Goal: Task Accomplishment & Management: Manage account settings

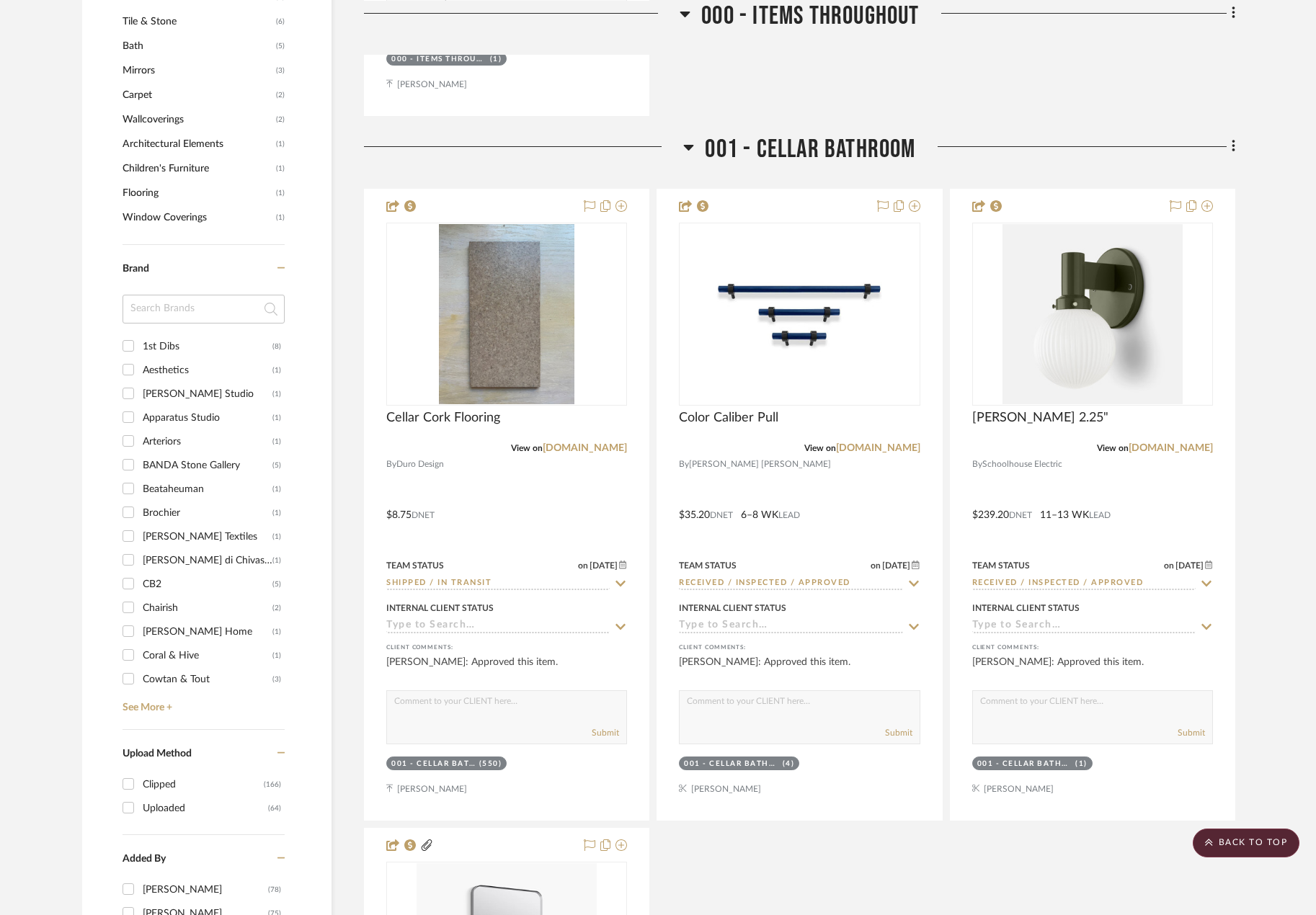
scroll to position [1657, 0]
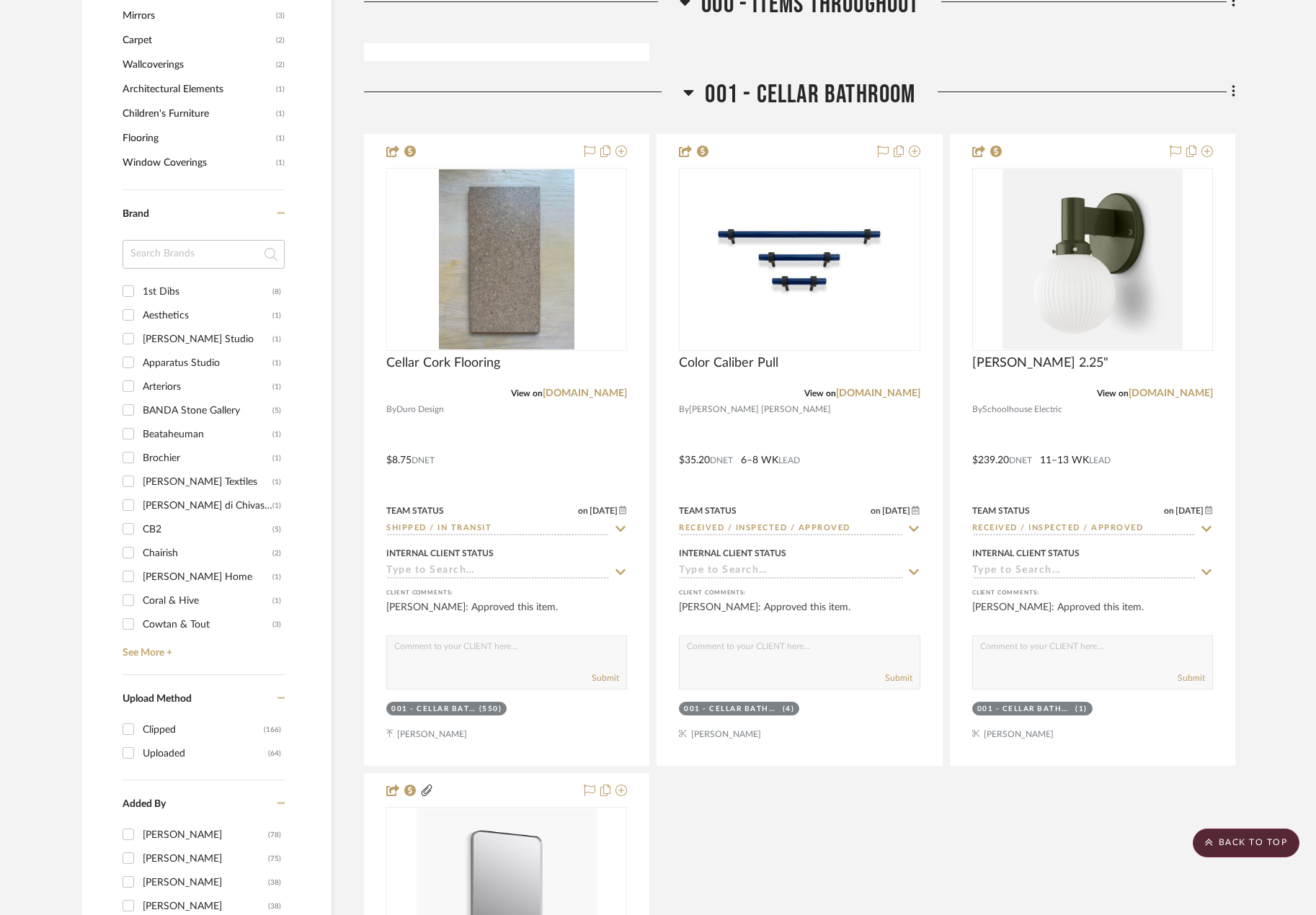
click at [165, 263] on input at bounding box center [203, 254] width 162 height 29
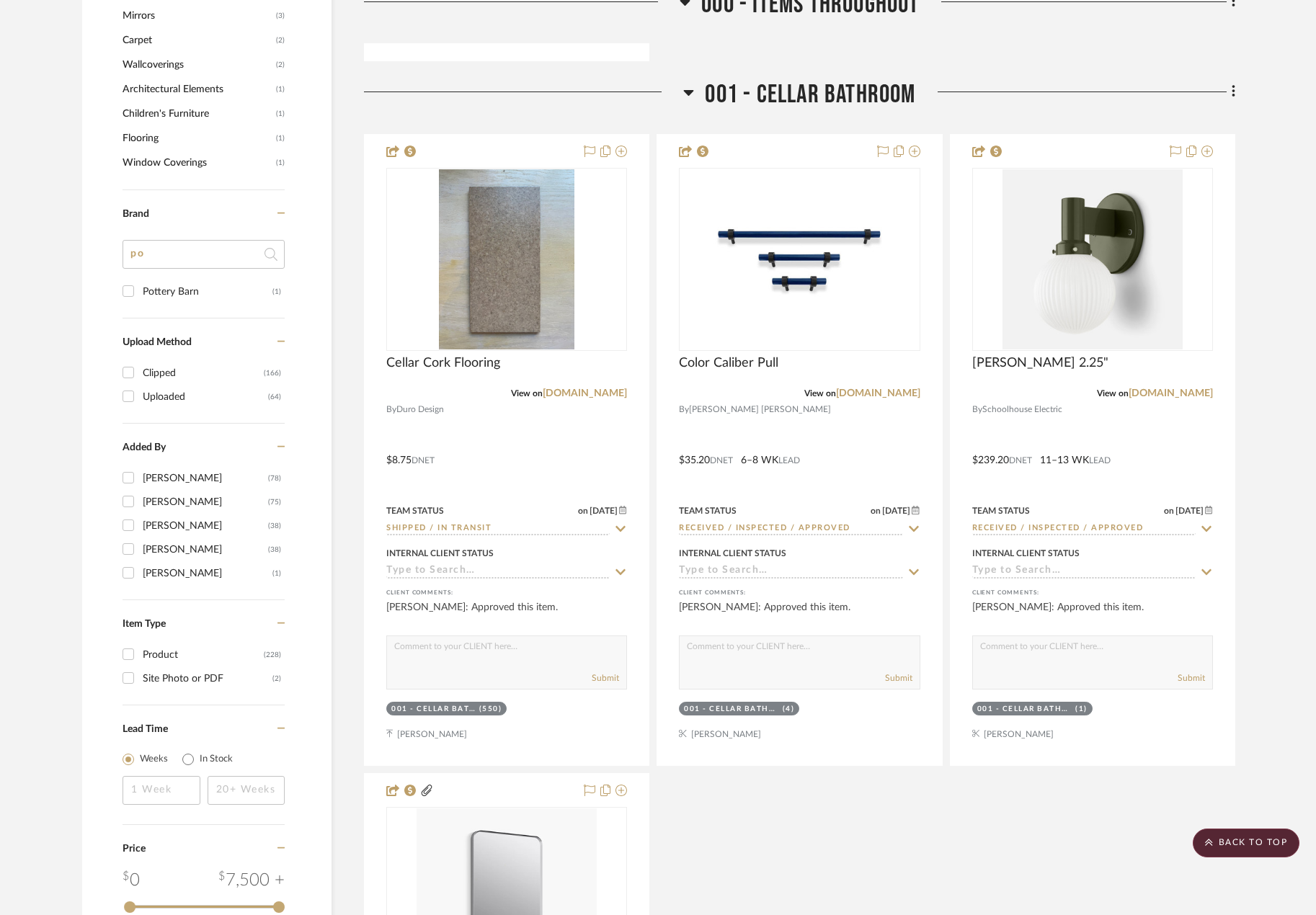
type input "po"
click at [186, 292] on div "Pottery Barn" at bounding box center [208, 291] width 130 height 23
click at [140, 292] on input "Pottery Barn (1)" at bounding box center [128, 291] width 23 height 23
checkbox input "true"
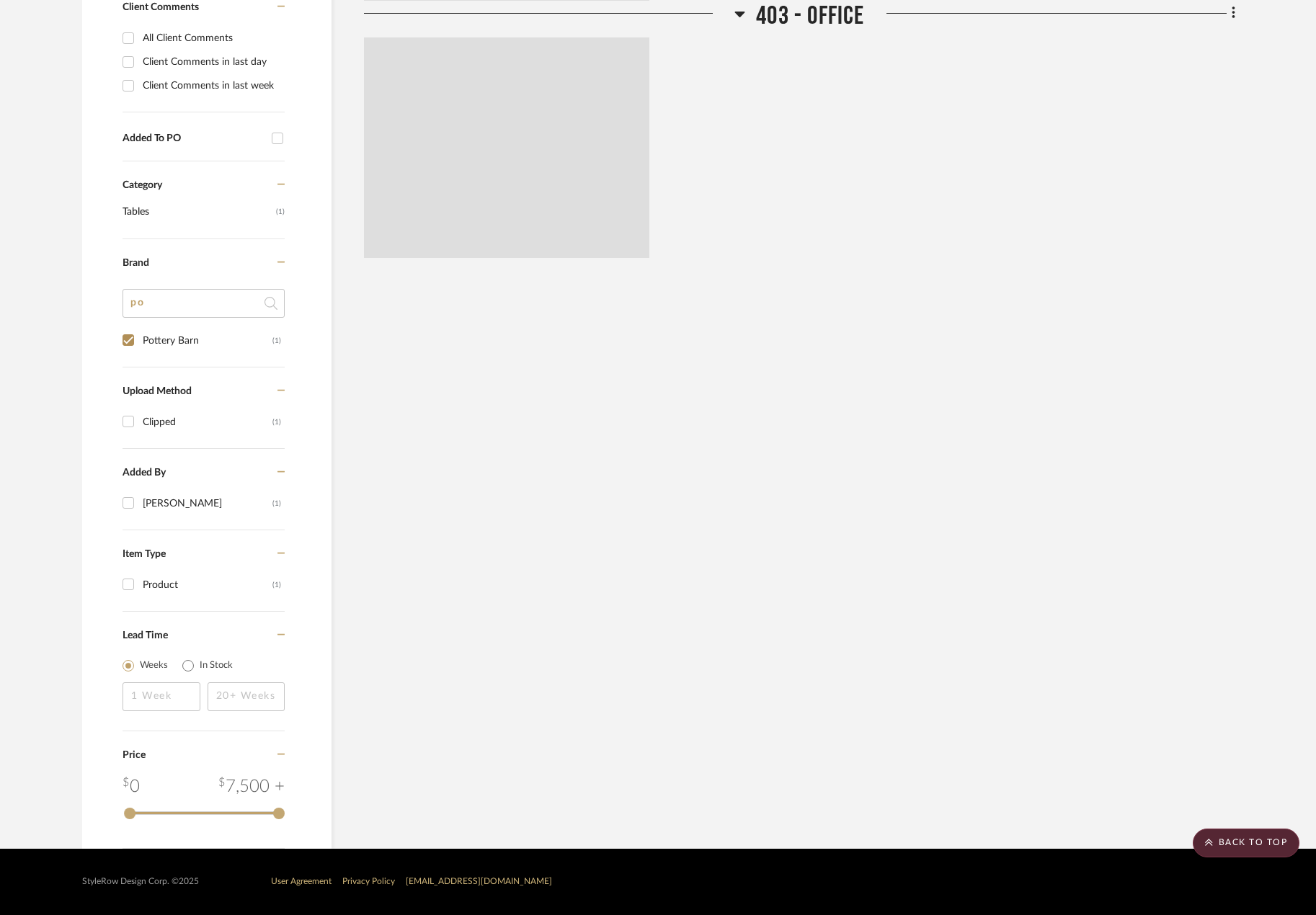
scroll to position [828, 0]
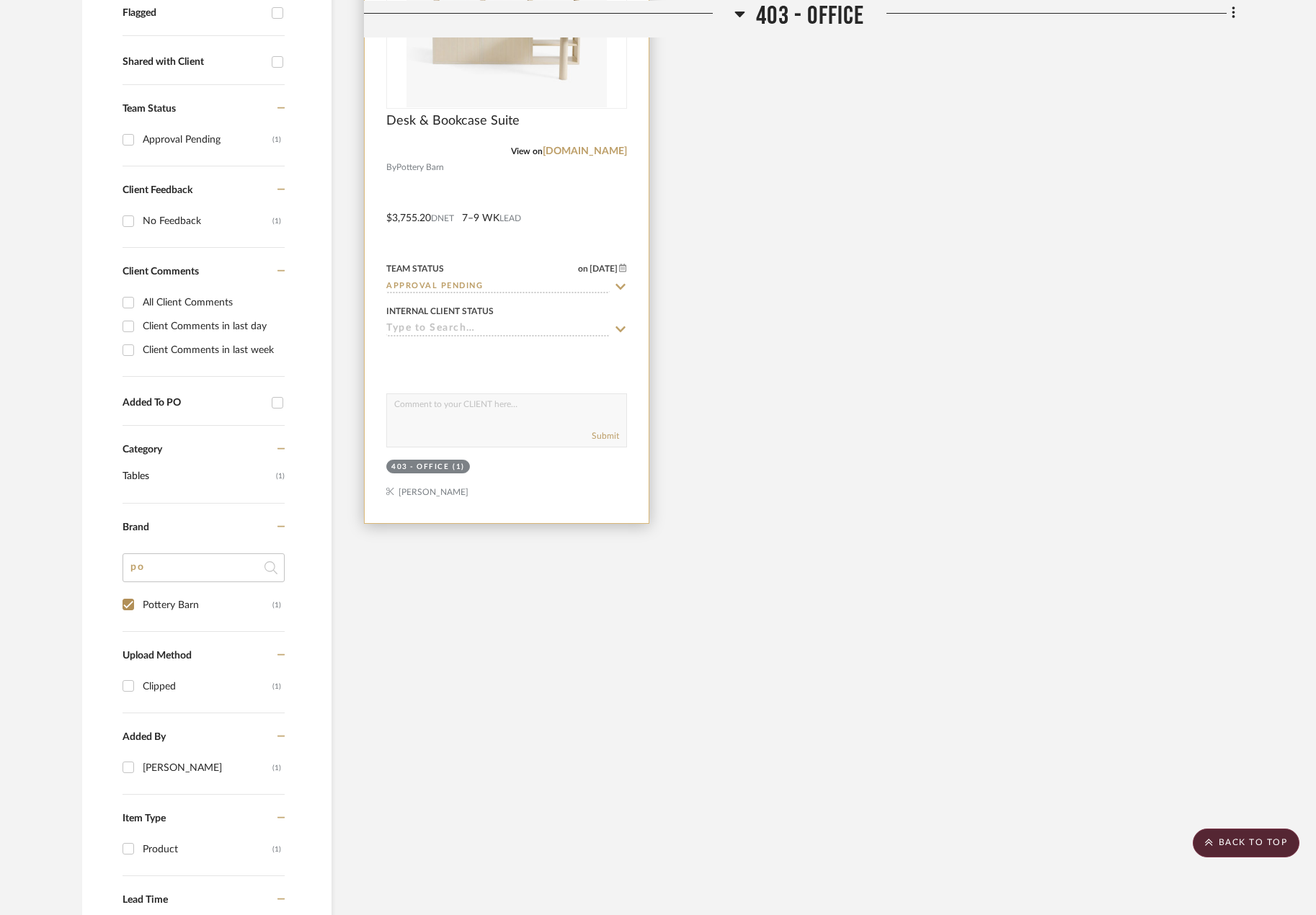
scroll to position [396, 0]
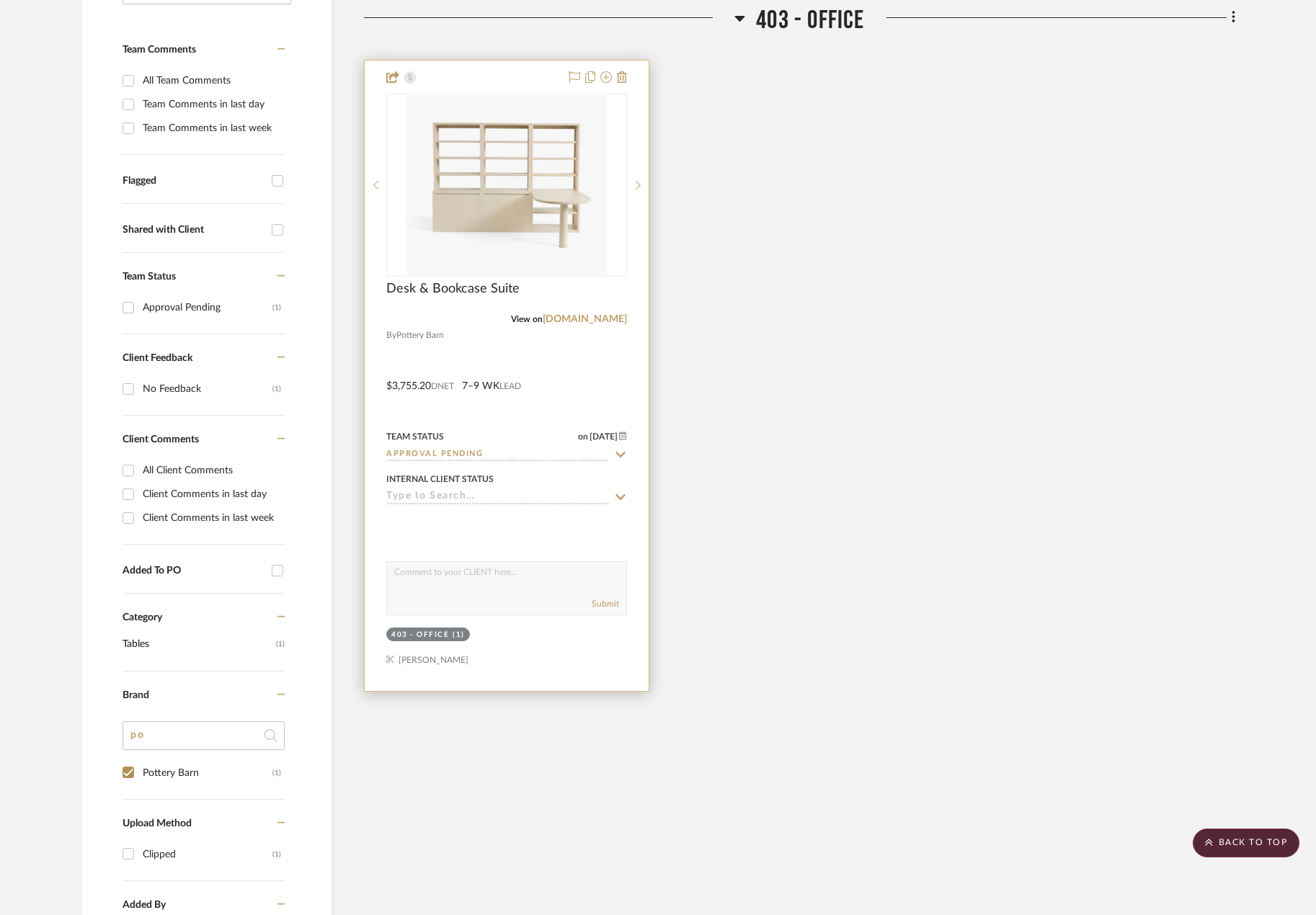
click at [559, 374] on div at bounding box center [507, 375] width 284 height 630
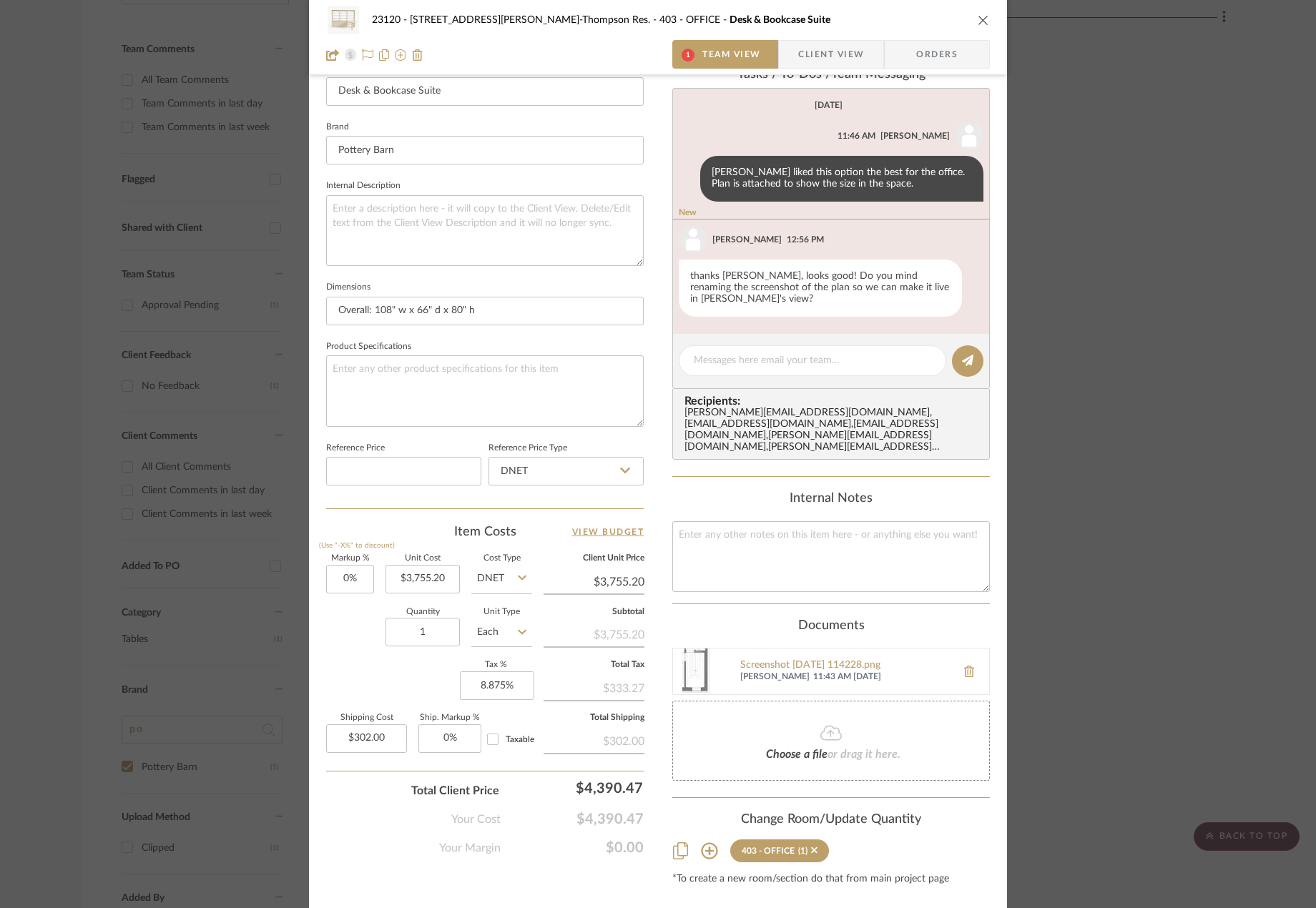
scroll to position [440, 0]
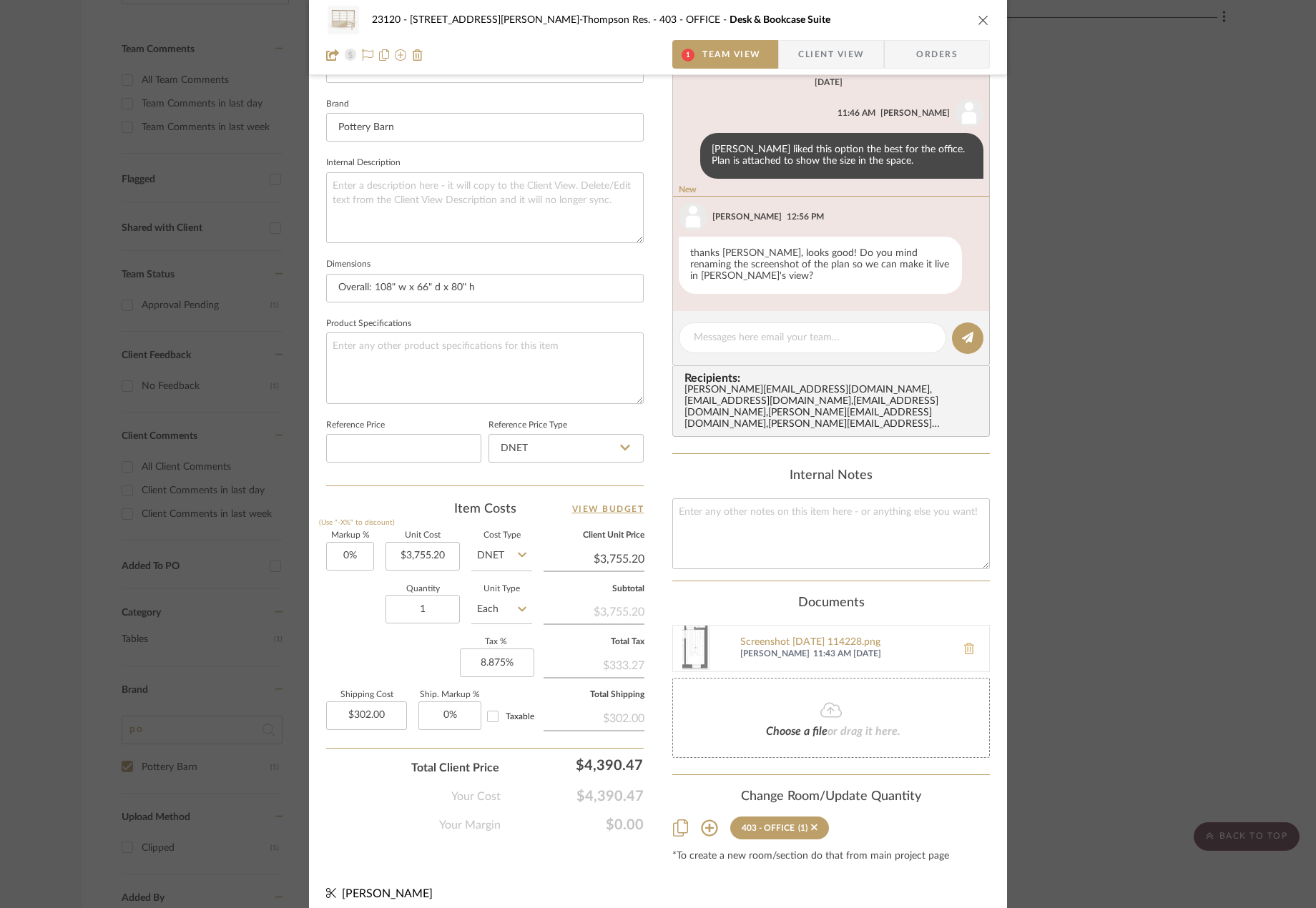
click at [968, 642] on icon at bounding box center [969, 647] width 10 height 11
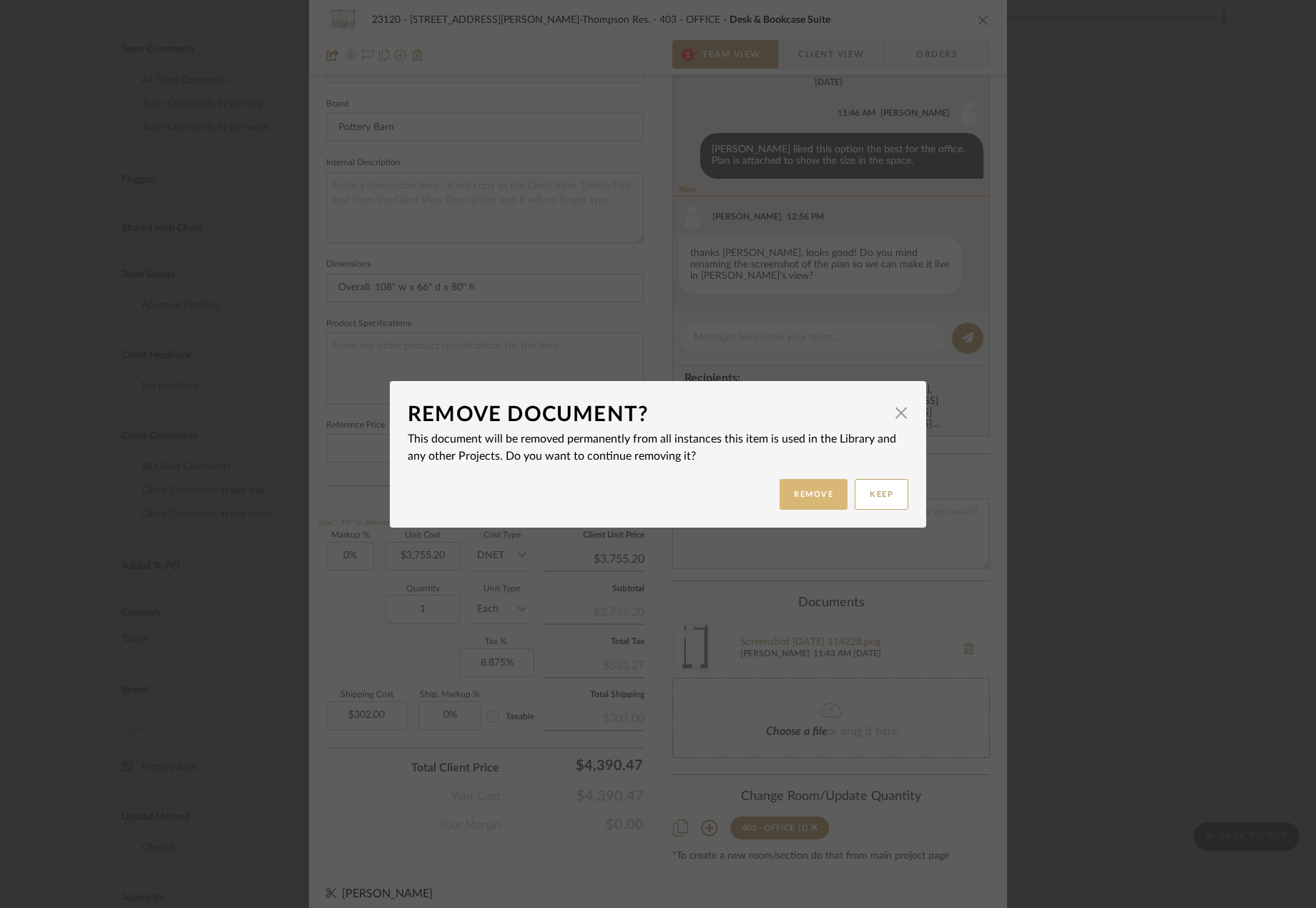
click at [803, 500] on button "Remove" at bounding box center [813, 494] width 68 height 31
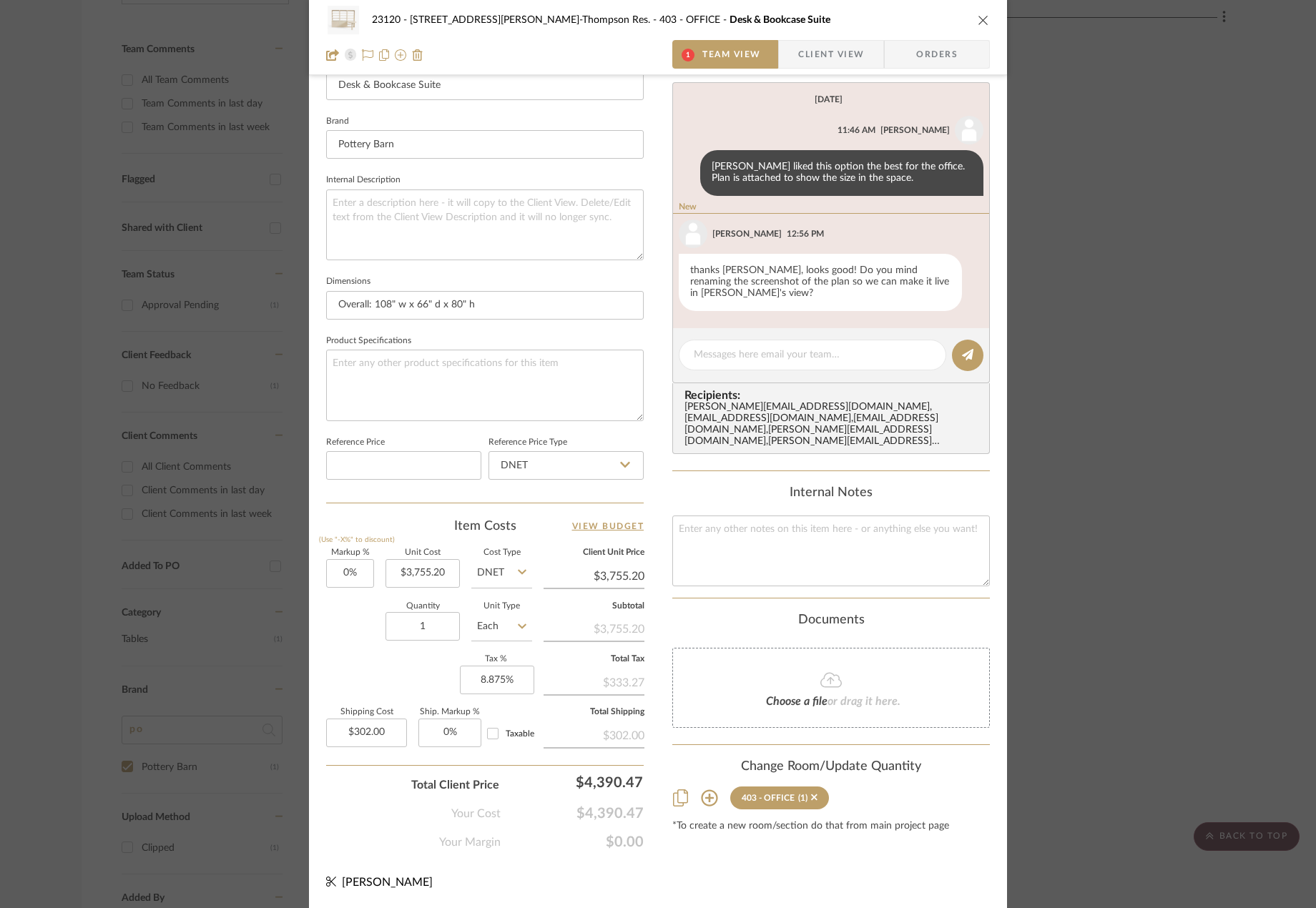
scroll to position [423, 0]
click at [827, 696] on span "or drag it here." at bounding box center [864, 701] width 73 height 11
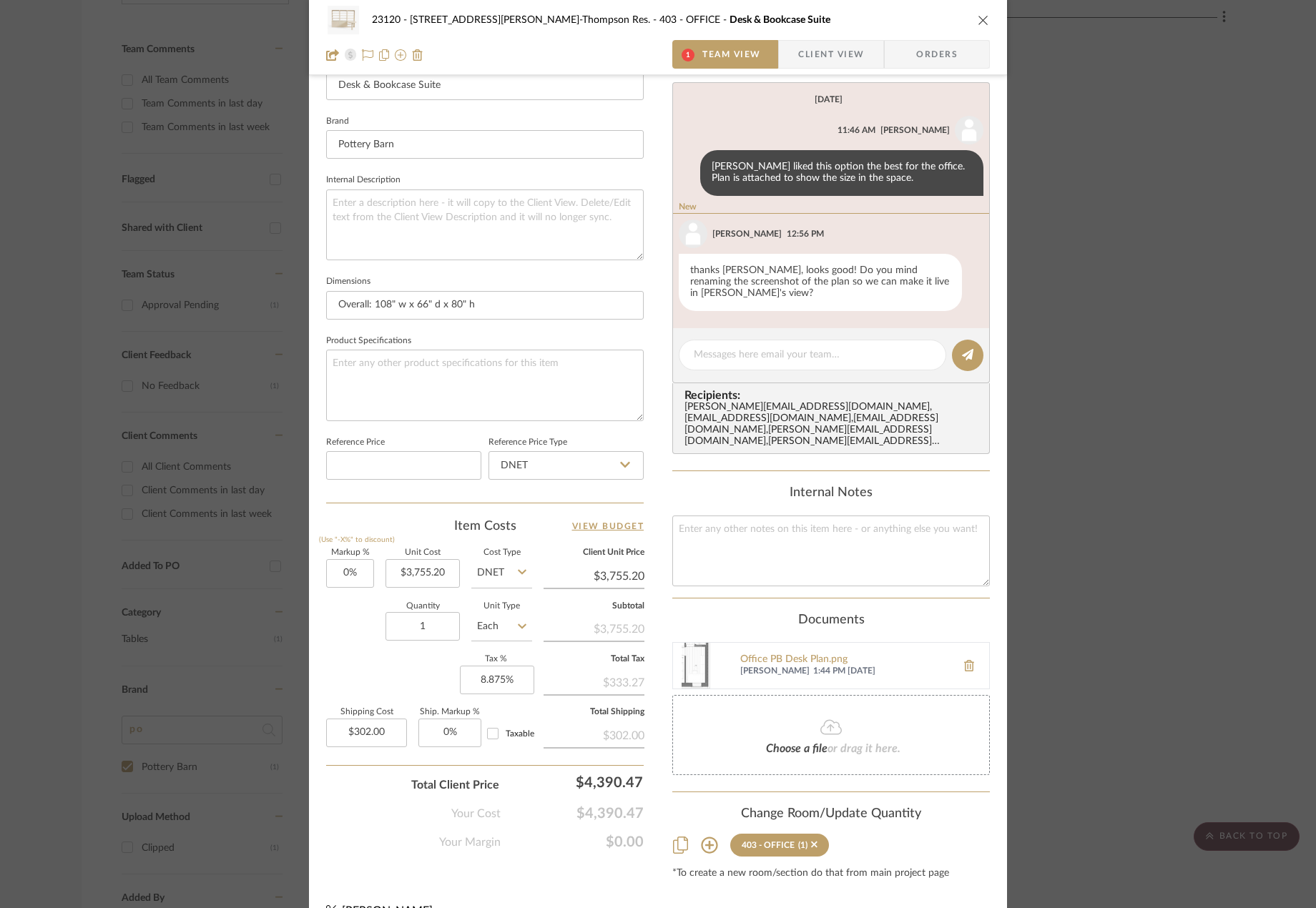
scroll to position [209, 0]
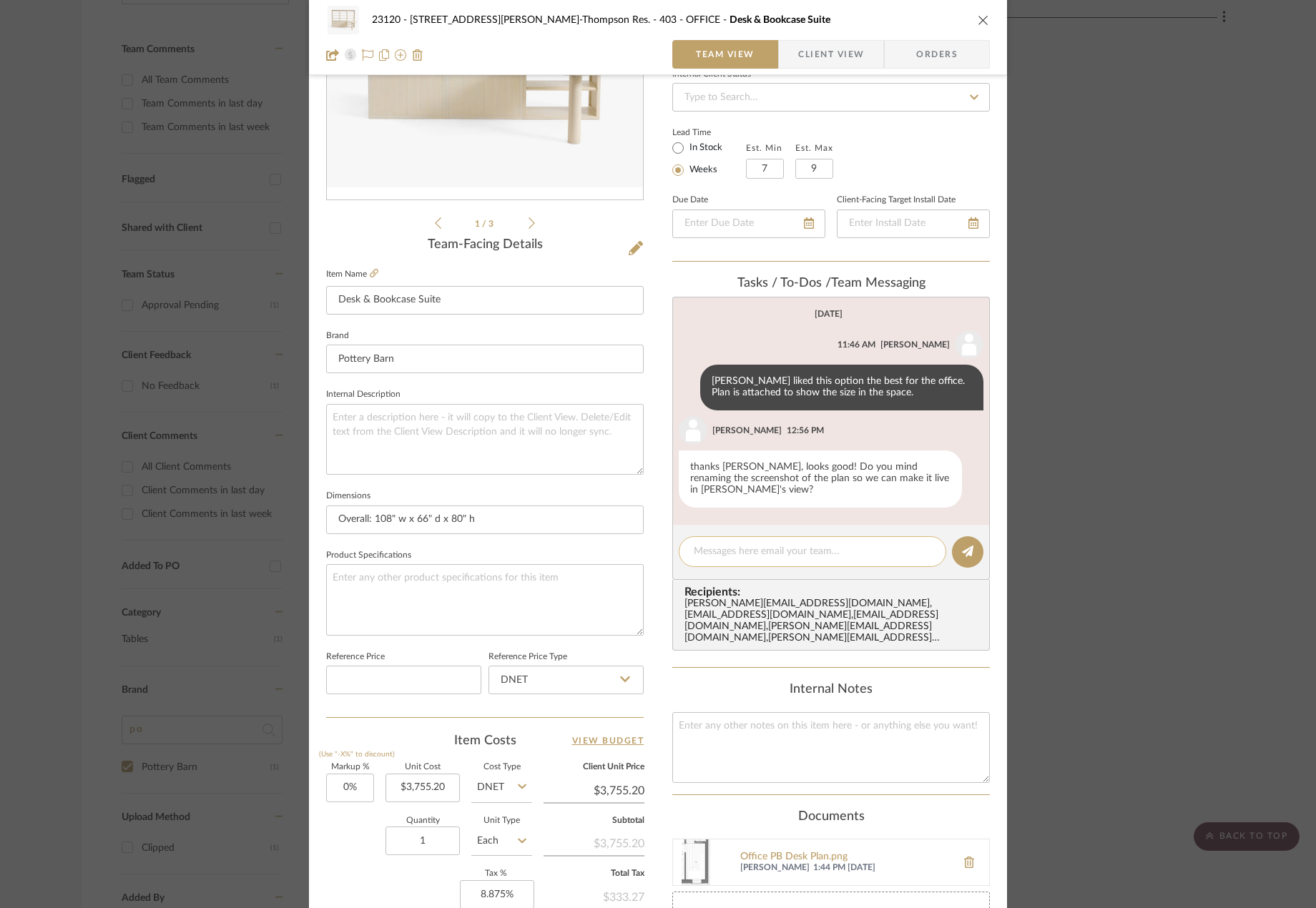
click at [791, 557] on textarea at bounding box center [812, 551] width 237 height 15
click at [735, 555] on textarea "Sure! Changed!" at bounding box center [812, 551] width 237 height 15
click at [727, 553] on textarea "Sure! Changed!" at bounding box center [812, 551] width 237 height 15
type textarea "Sure! Updated!"
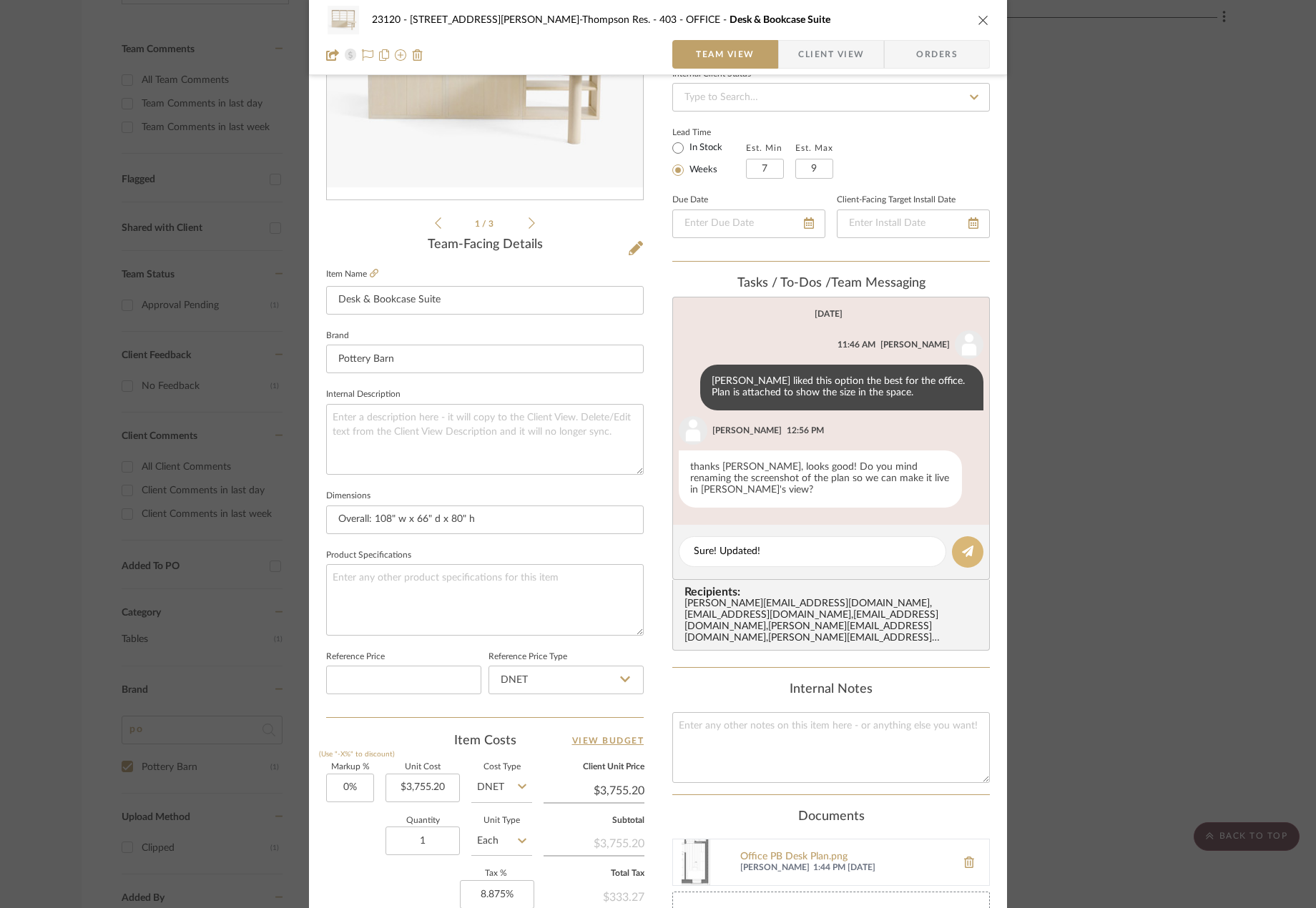
click at [968, 554] on icon at bounding box center [967, 550] width 11 height 11
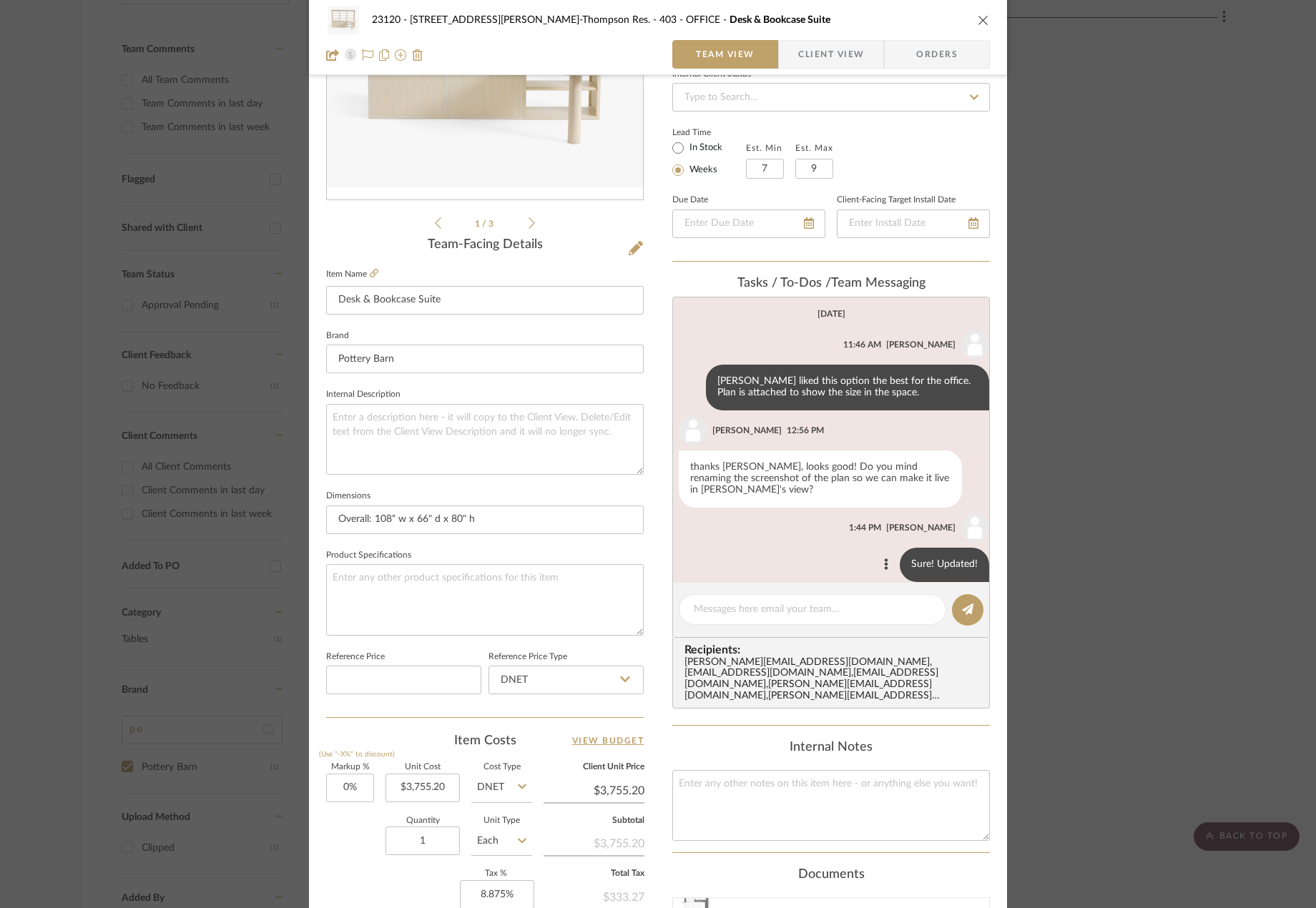
click at [715, 532] on div "Kate Eanelli 1:44 PM" at bounding box center [833, 527] width 311 height 28
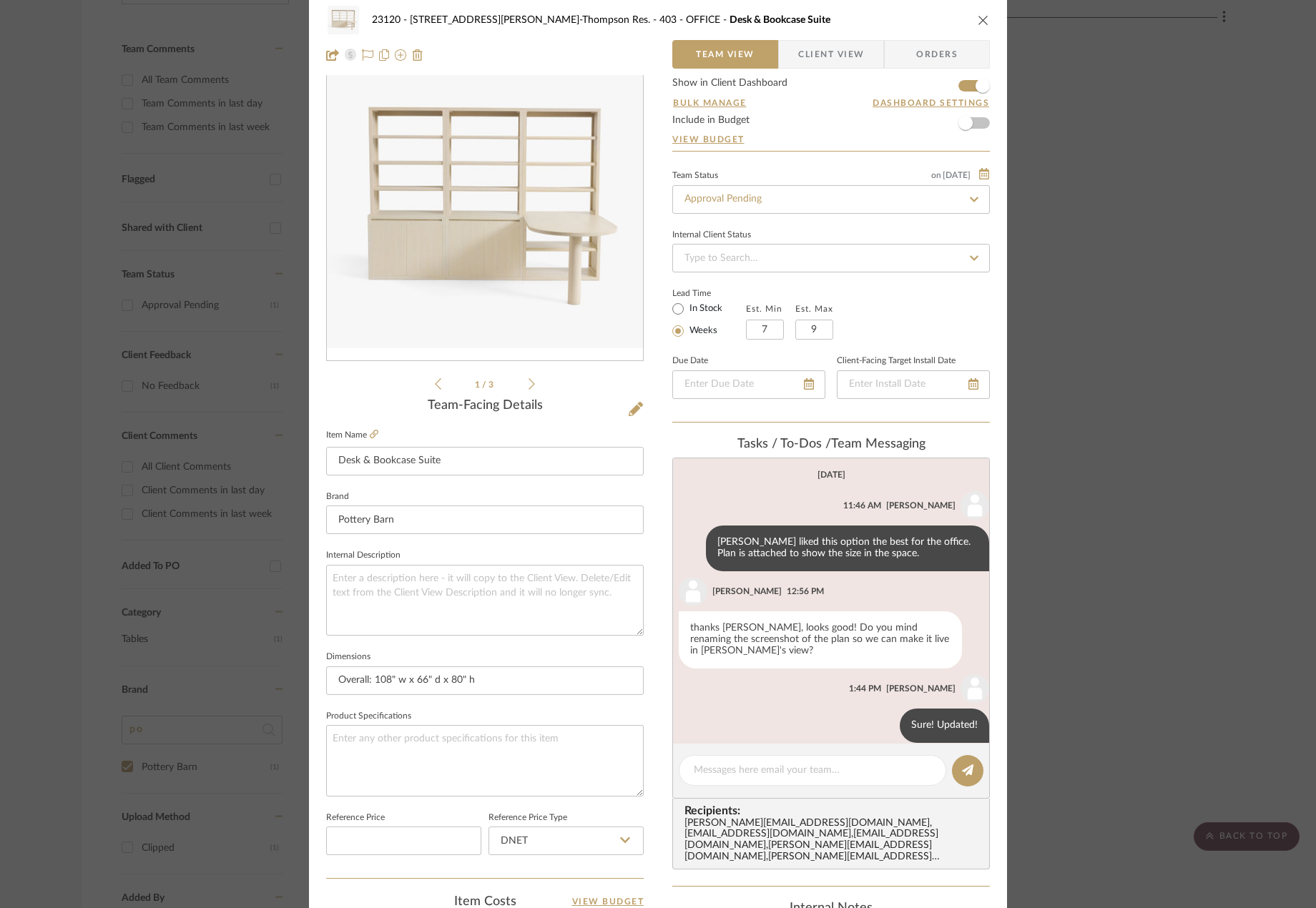
scroll to position [0, 0]
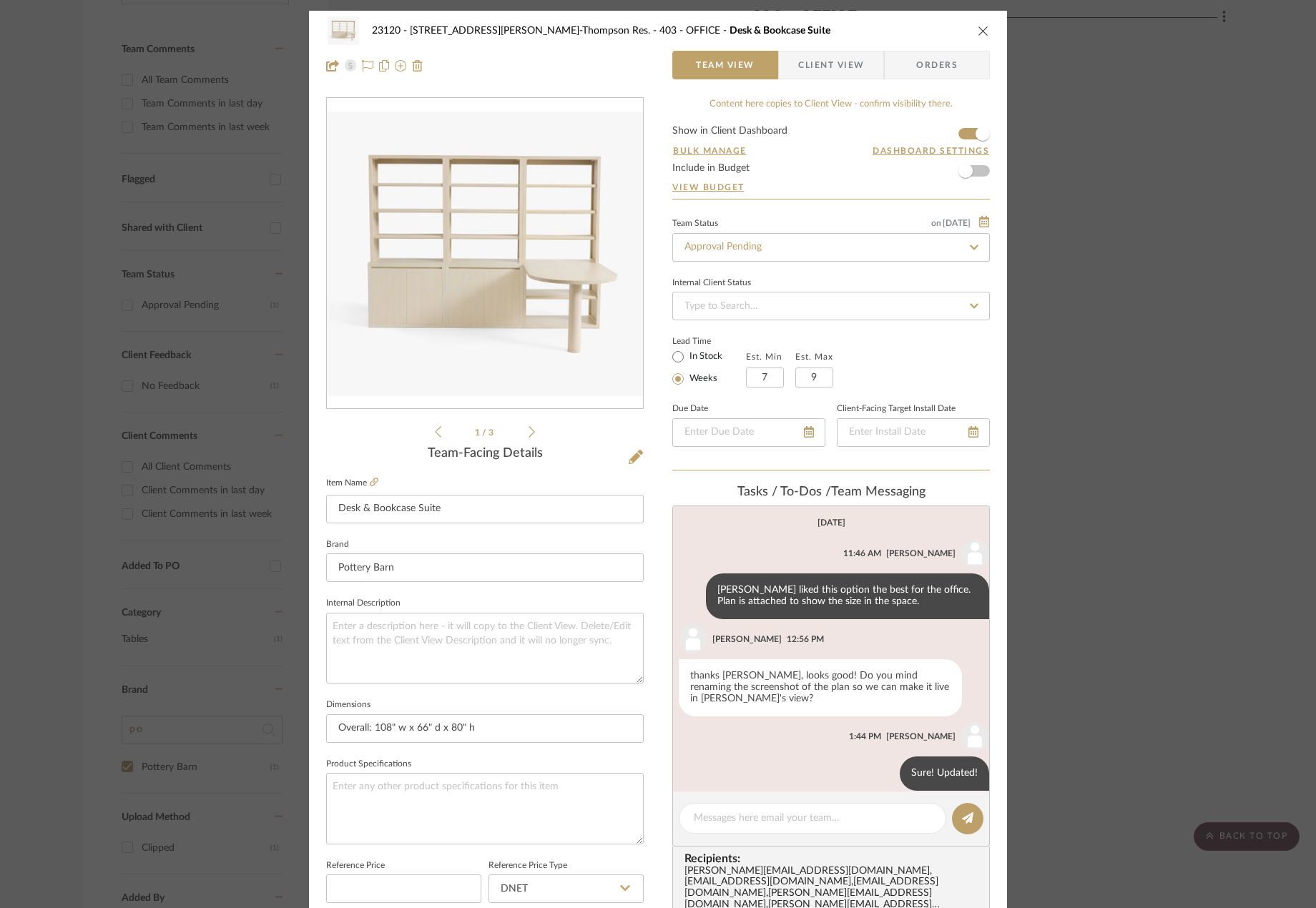
click at [72, 202] on div "23120 - 239 Dean St, Unwin-Thompson Res. 403 - OFFICE Desk & Bookcase Suite Tea…" at bounding box center [658, 454] width 1316 height 908
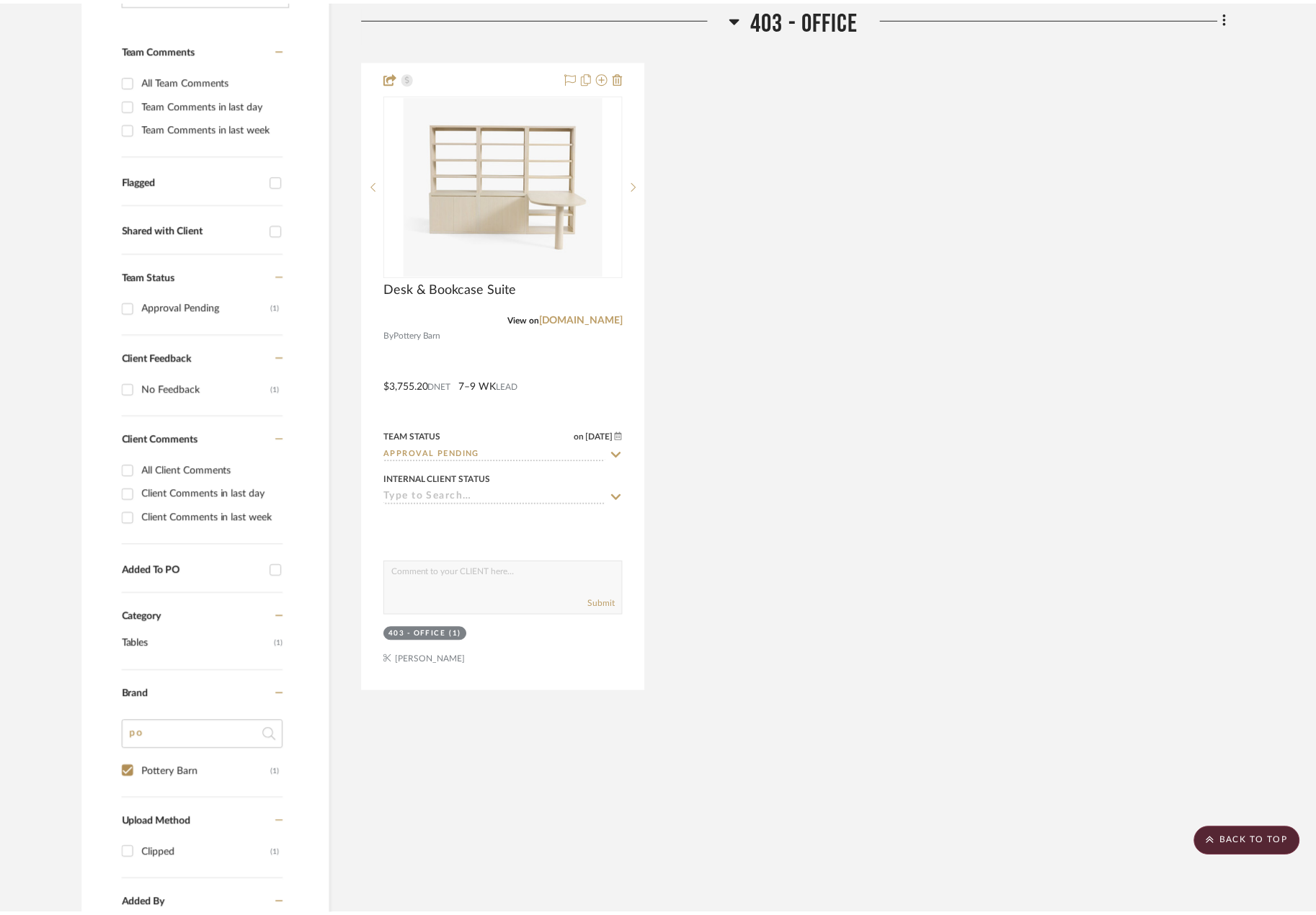
scroll to position [396, 0]
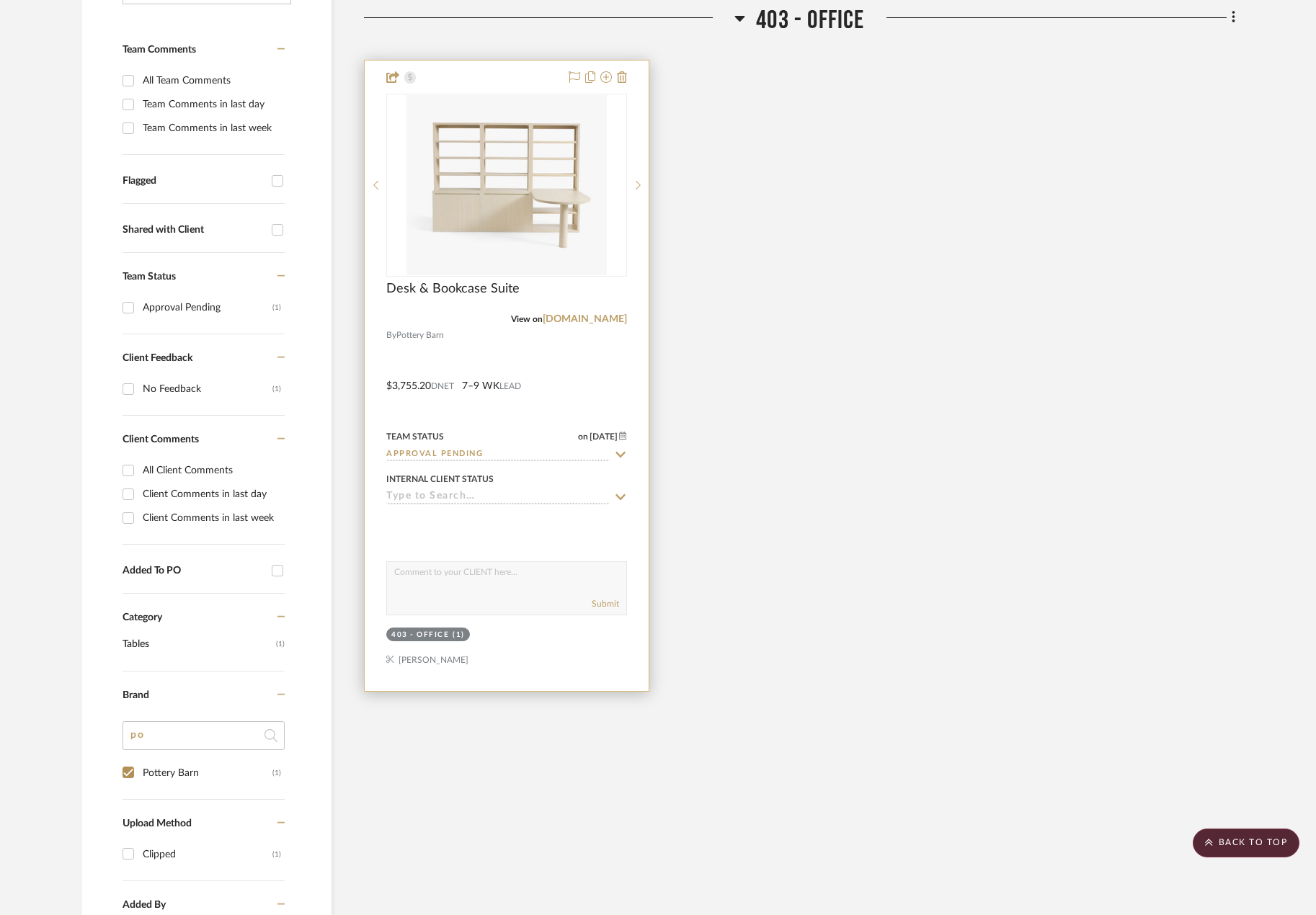
click at [541, 391] on div at bounding box center [507, 375] width 284 height 630
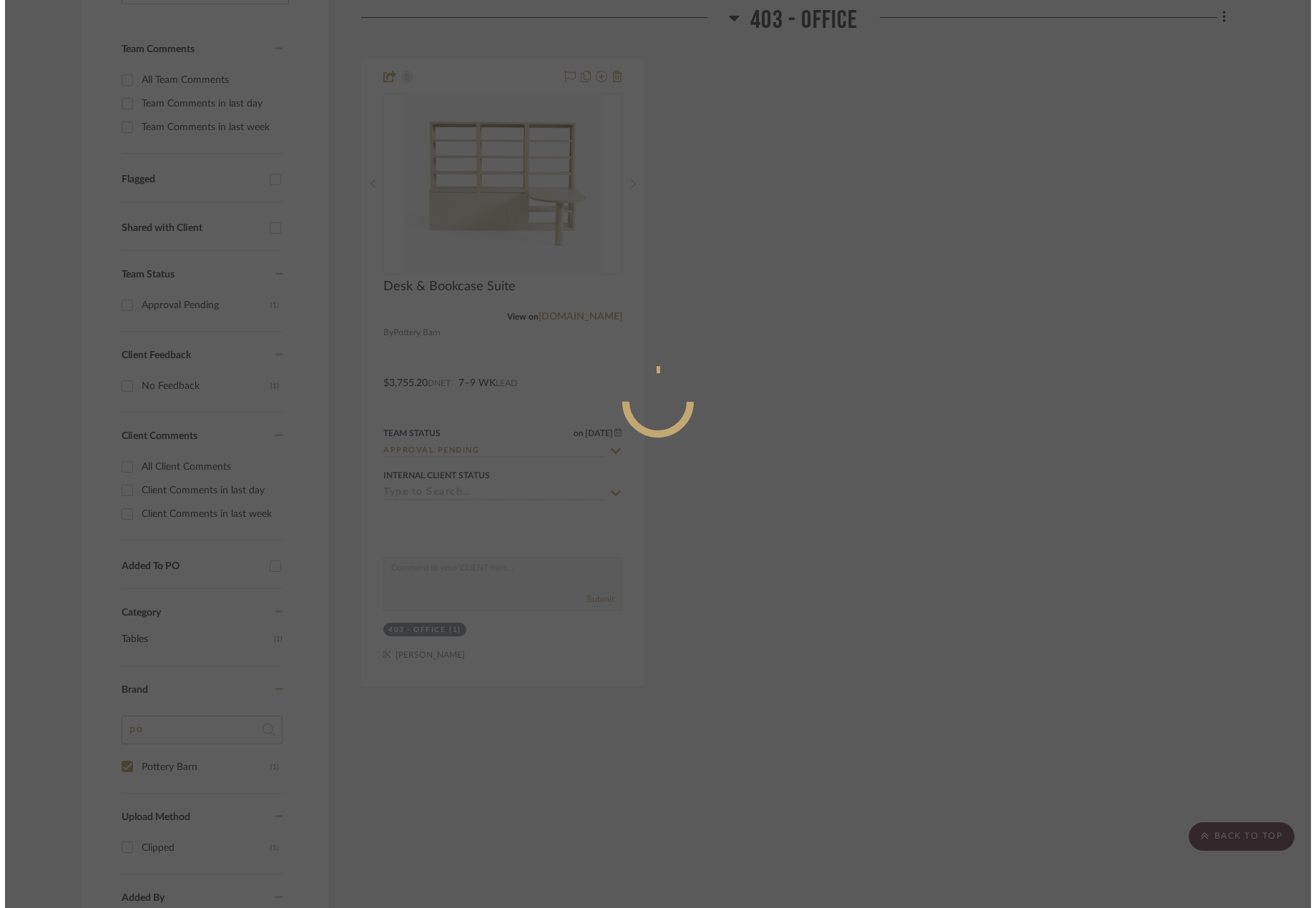
scroll to position [0, 0]
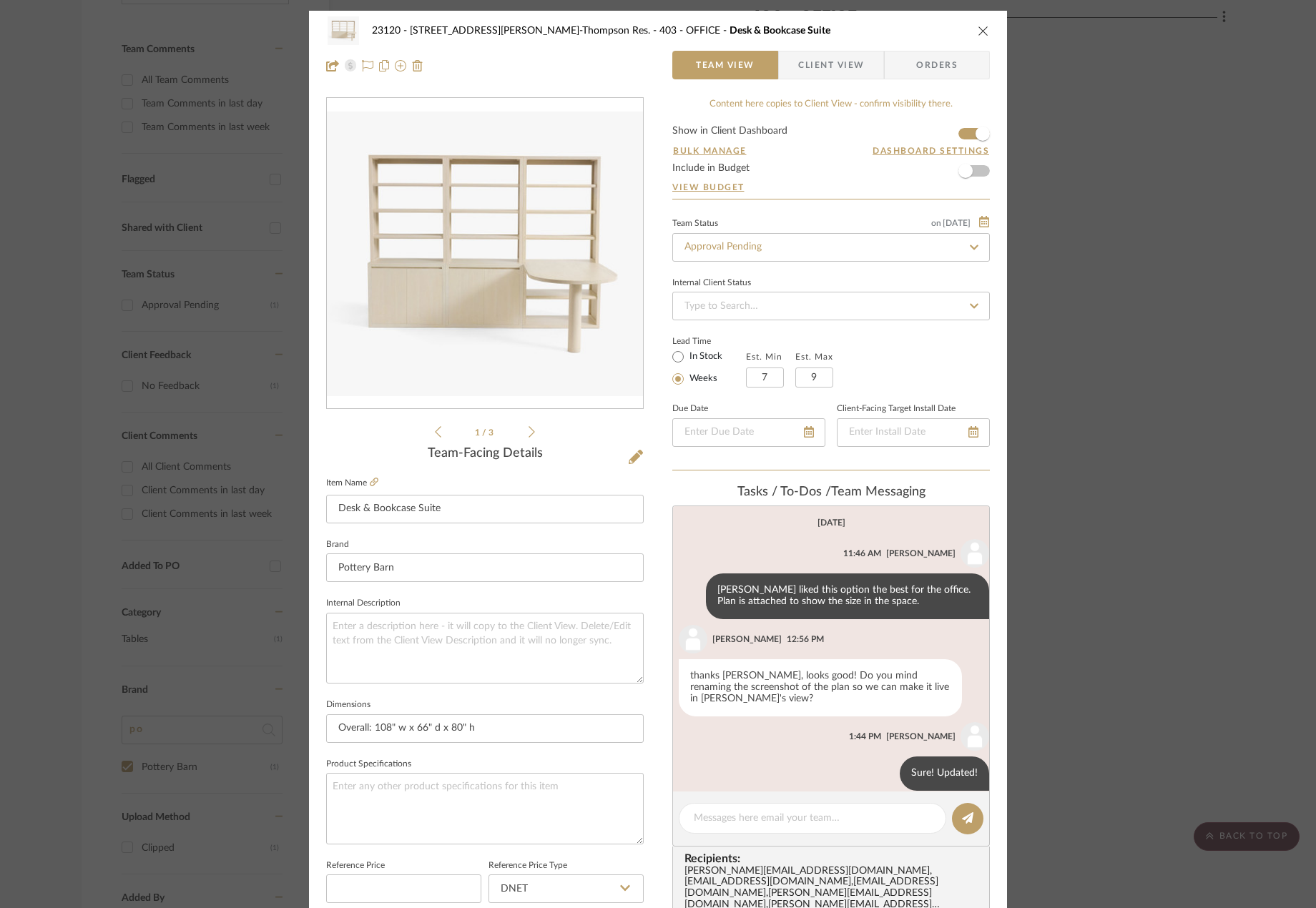
click at [825, 74] on span "Client View" at bounding box center [831, 64] width 65 height 28
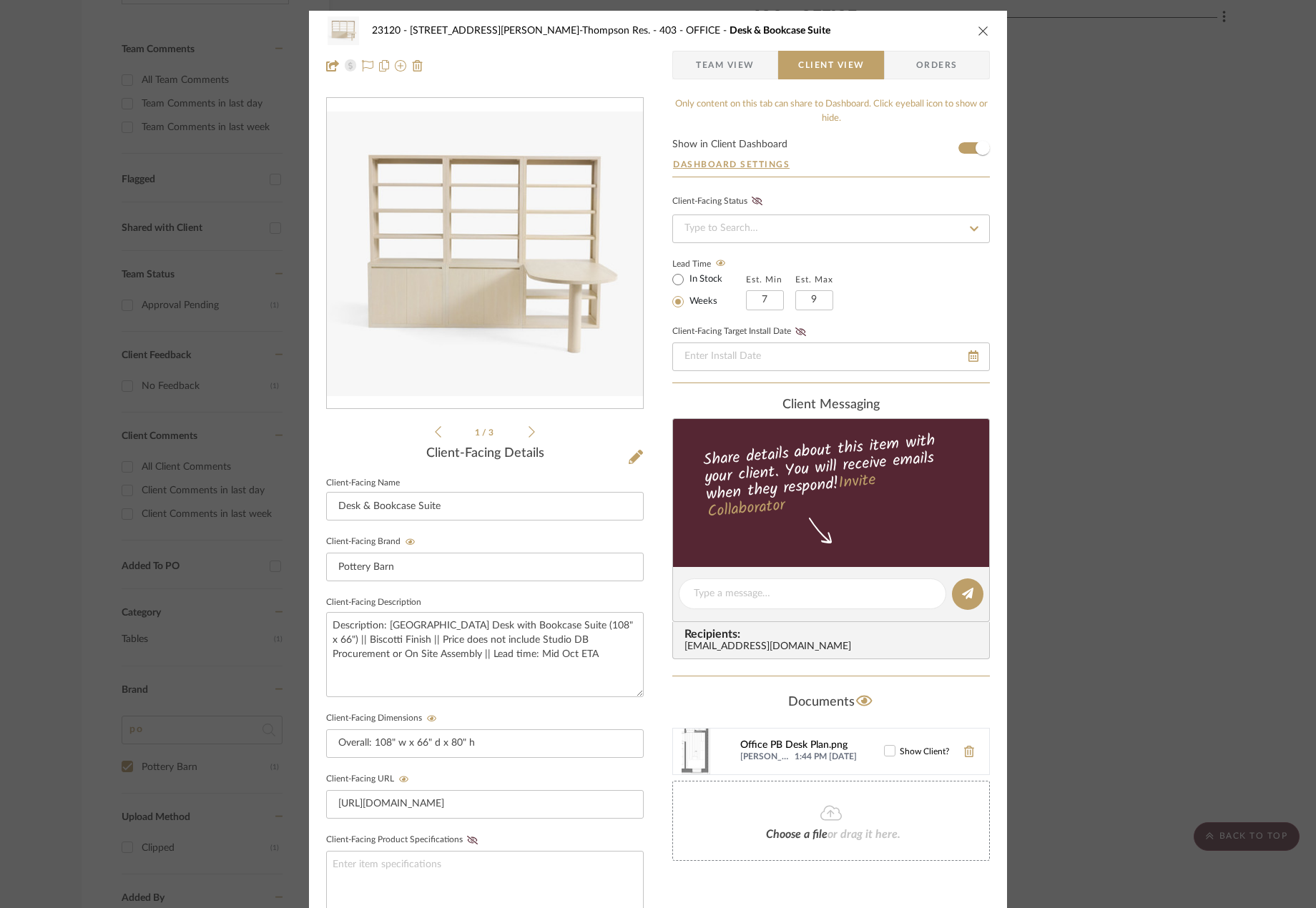
click at [884, 748] on icon at bounding box center [889, 751] width 10 height 10
click at [1201, 449] on div "23120 - 239 Dean St, Unwin-Thompson Res. 403 - OFFICE Desk & Bookcase Suite Tea…" at bounding box center [658, 454] width 1316 height 908
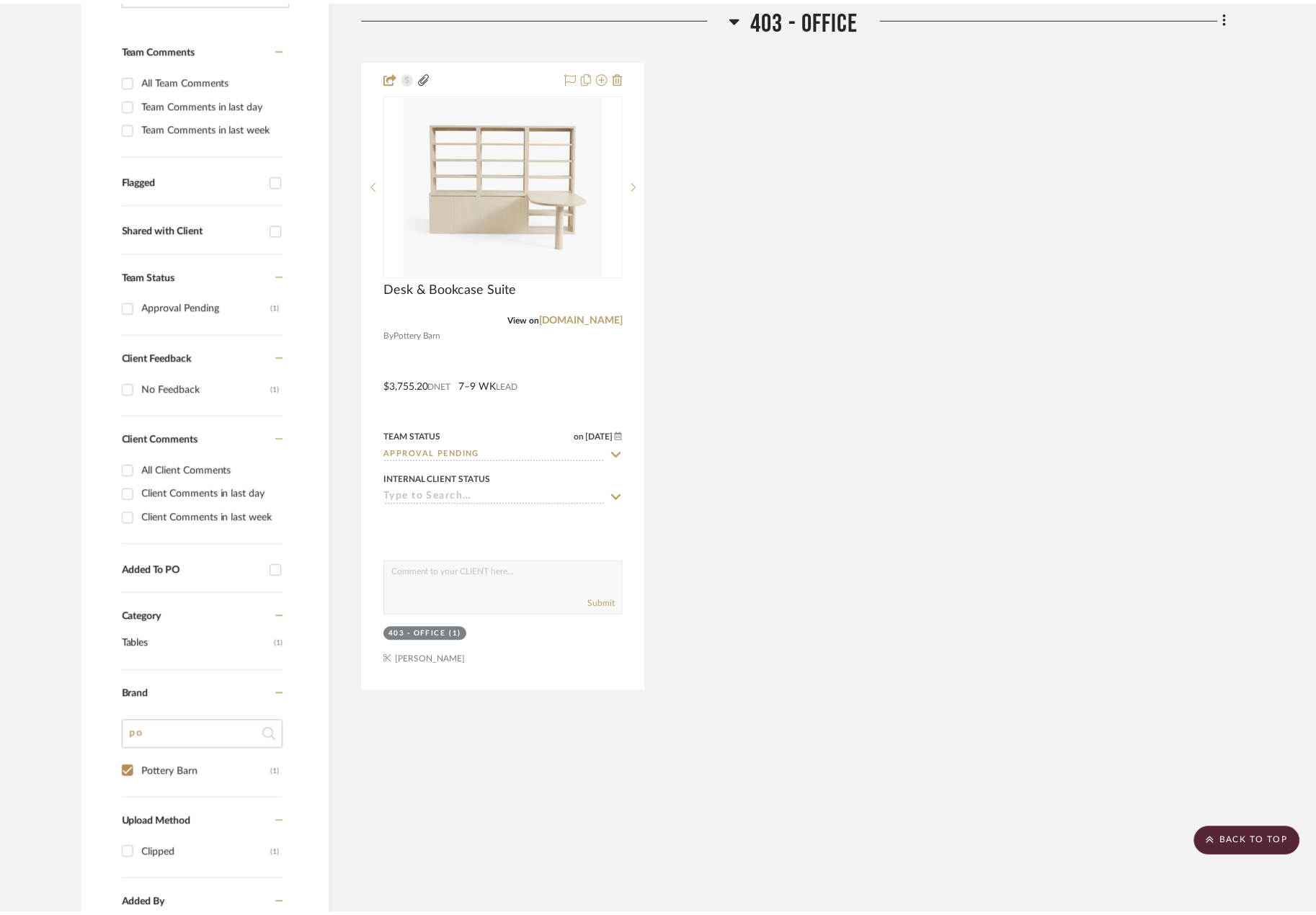
scroll to position [396, 0]
